Goal: Task Accomplishment & Management: Manage account settings

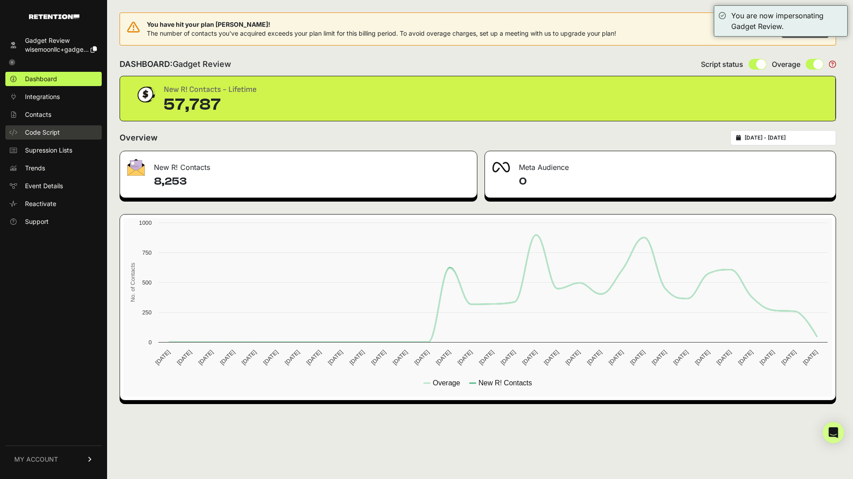
click at [56, 134] on span "Code Script" at bounding box center [42, 132] width 35 height 9
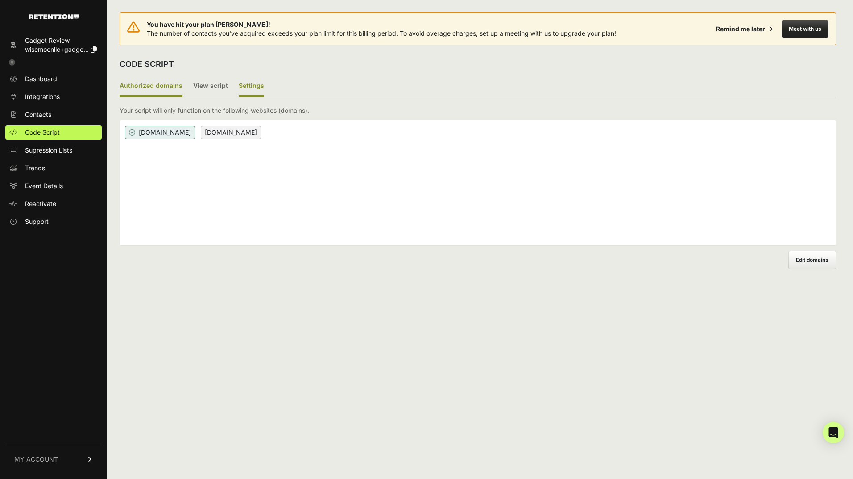
click at [250, 86] on label "Settings" at bounding box center [251, 86] width 25 height 21
click at [0, 0] on input "Settings" at bounding box center [0, 0] width 0 height 0
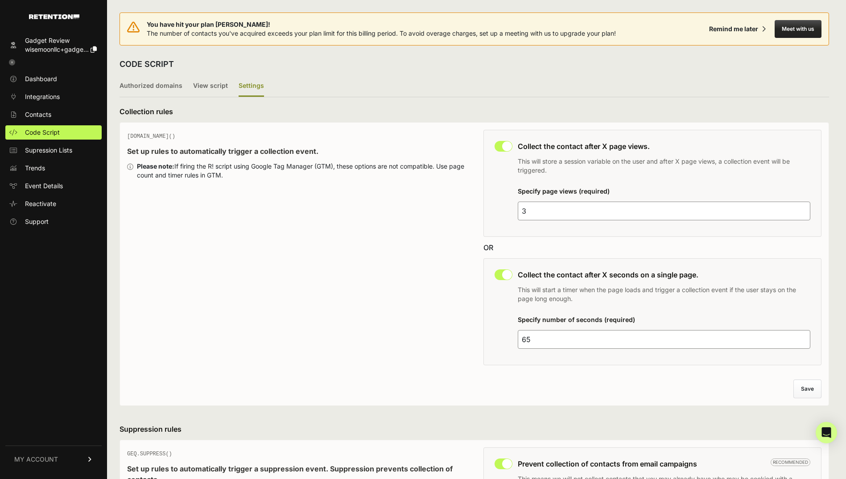
drag, startPoint x: 537, startPoint y: 213, endPoint x: 493, endPoint y: 215, distance: 44.2
click at [493, 215] on div "This collection rule must be disabled in order to use Grow IQ. Collect the cont…" at bounding box center [653, 183] width 339 height 107
type input "2"
drag, startPoint x: 528, startPoint y: 339, endPoint x: 521, endPoint y: 341, distance: 7.4
click at [521, 341] on input "65" at bounding box center [664, 339] width 293 height 19
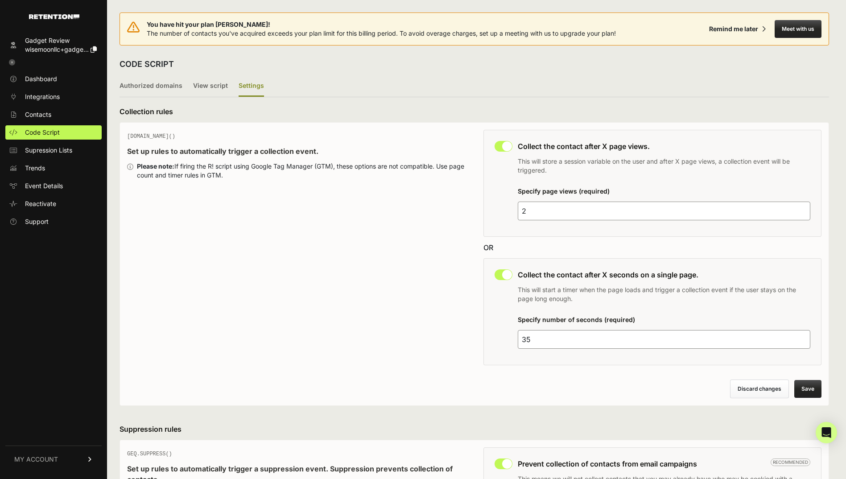
type input "35"
click at [811, 387] on button "Save" at bounding box center [807, 389] width 27 height 18
